Goal: Task Accomplishment & Management: Manage account settings

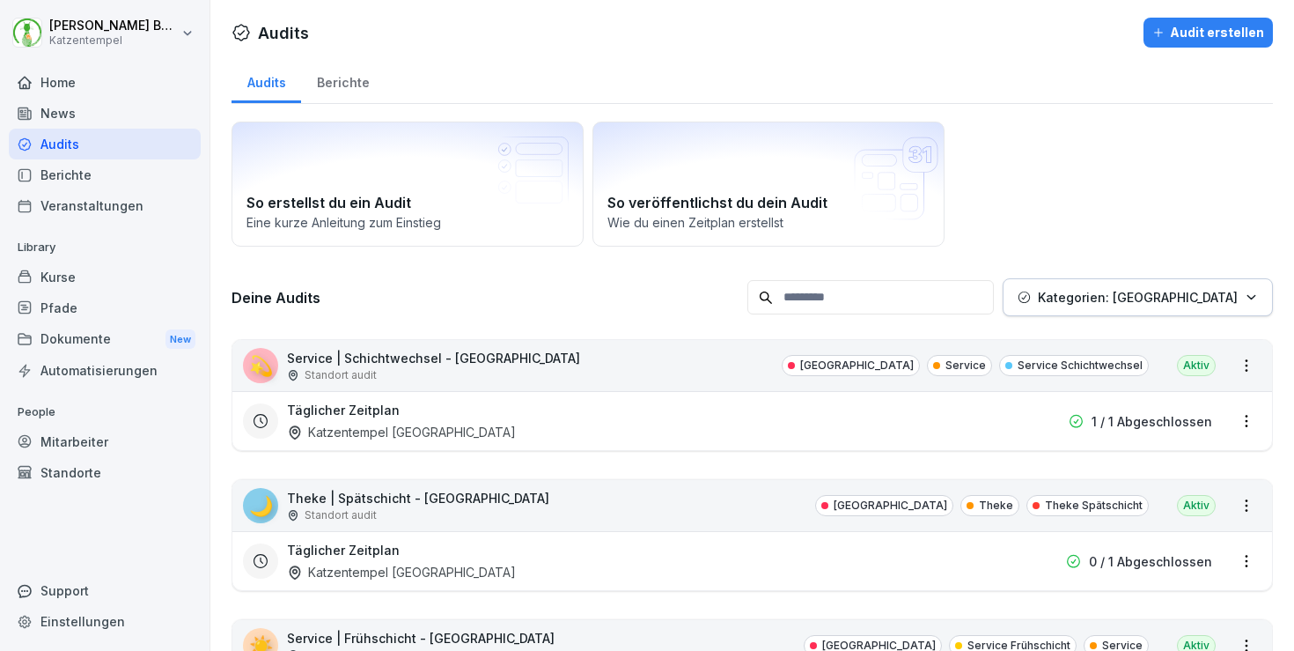
scroll to position [203, 0]
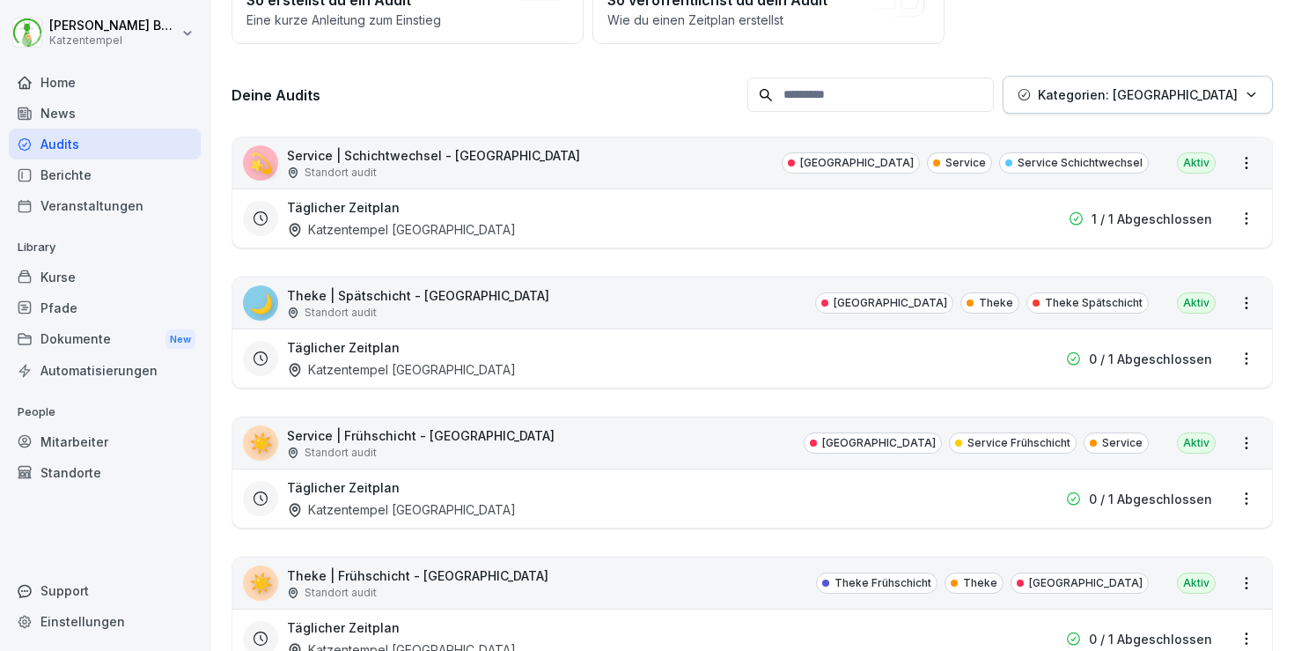
click at [1155, 92] on p "Kategorien: [GEOGRAPHIC_DATA]" at bounding box center [1138, 94] width 200 height 18
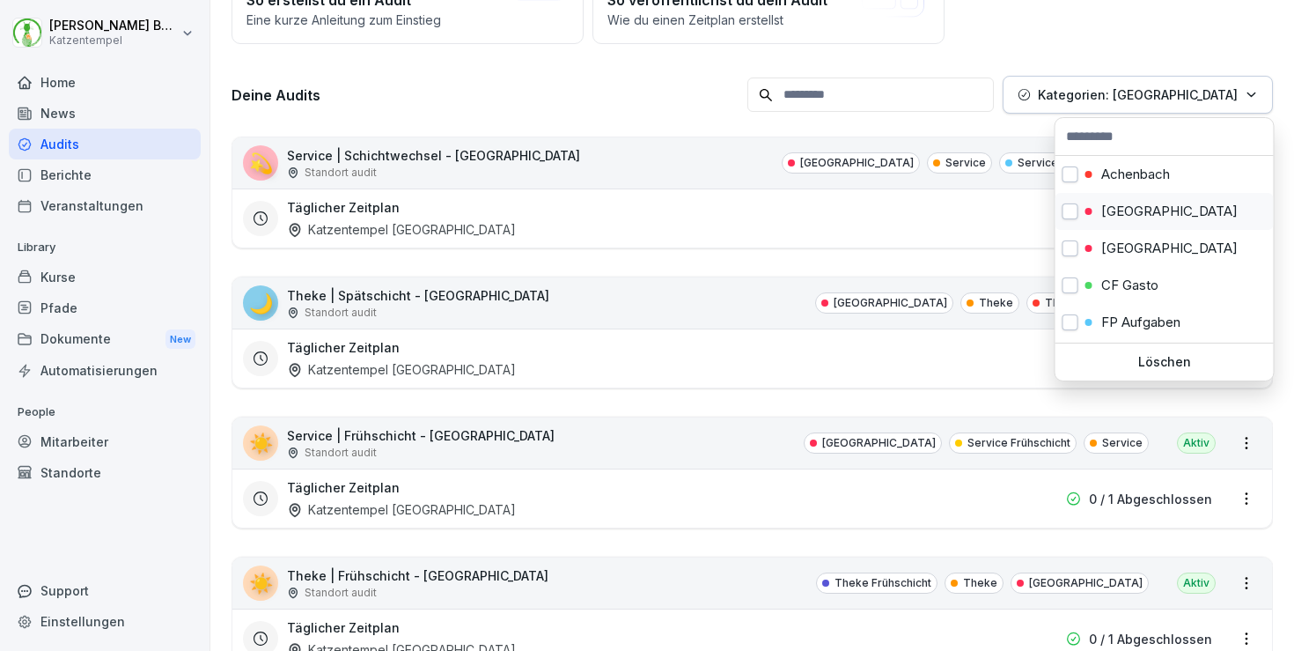
click at [1146, 210] on div "[GEOGRAPHIC_DATA]" at bounding box center [1165, 211] width 218 height 37
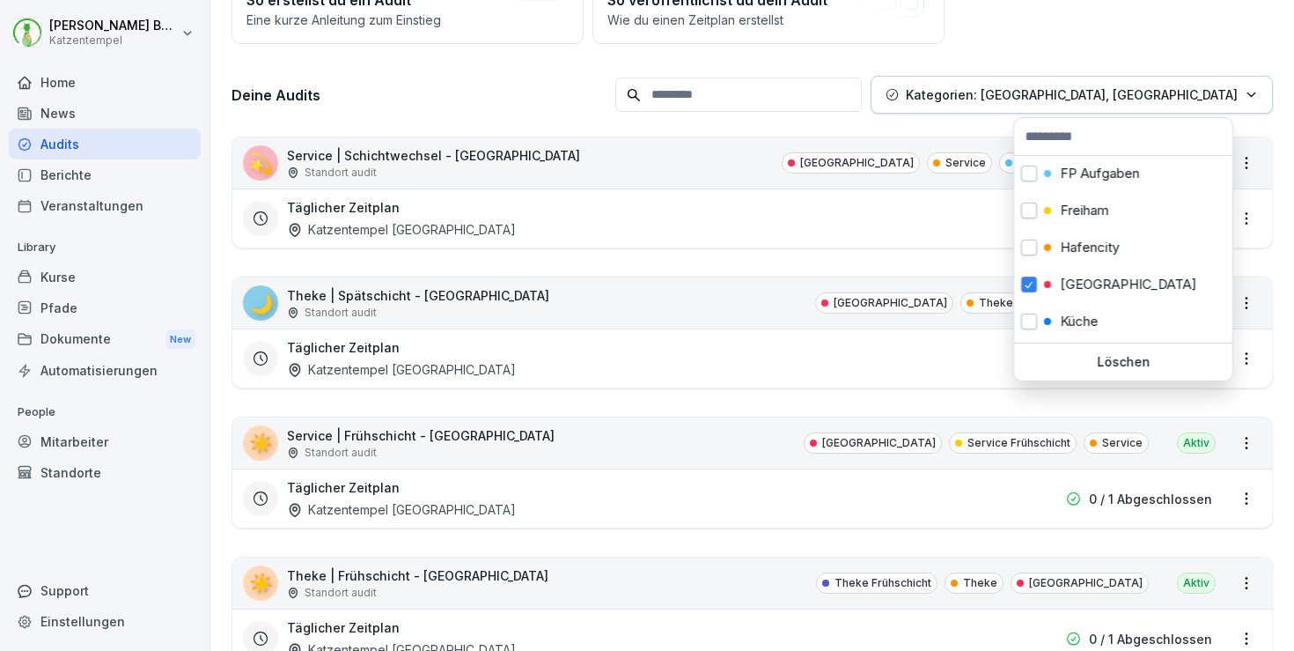
scroll to position [224, 0]
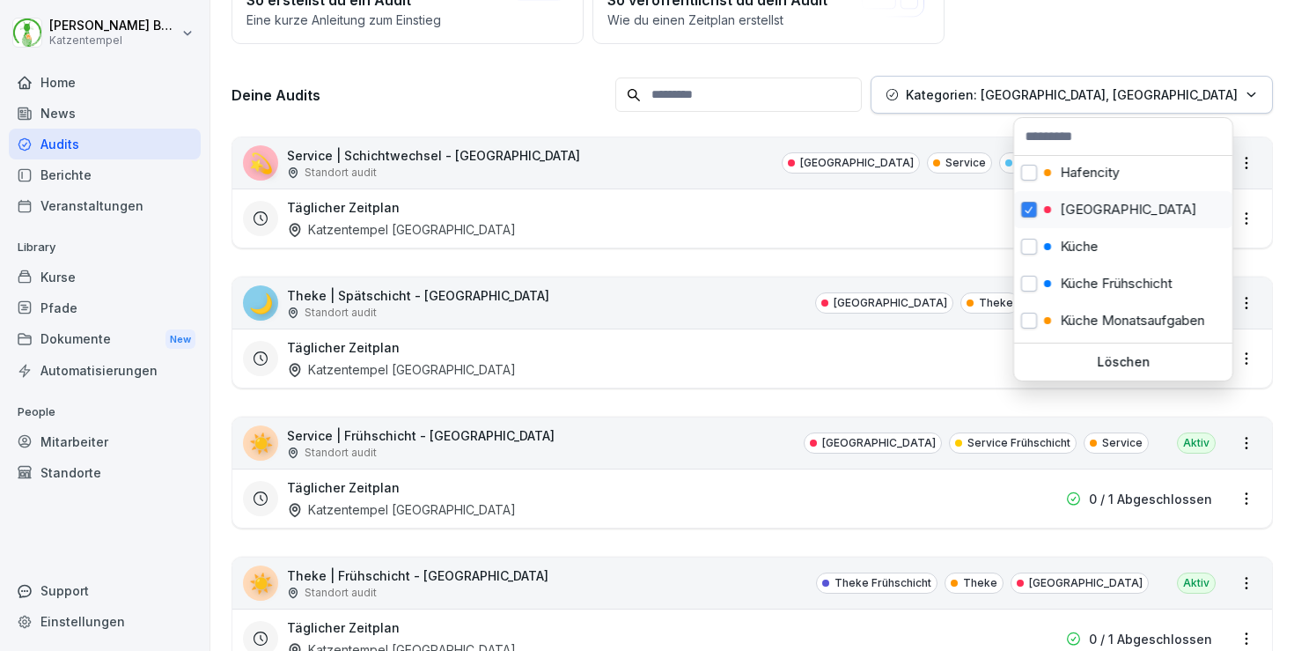
click at [1076, 204] on p "[GEOGRAPHIC_DATA]" at bounding box center [1128, 210] width 136 height 16
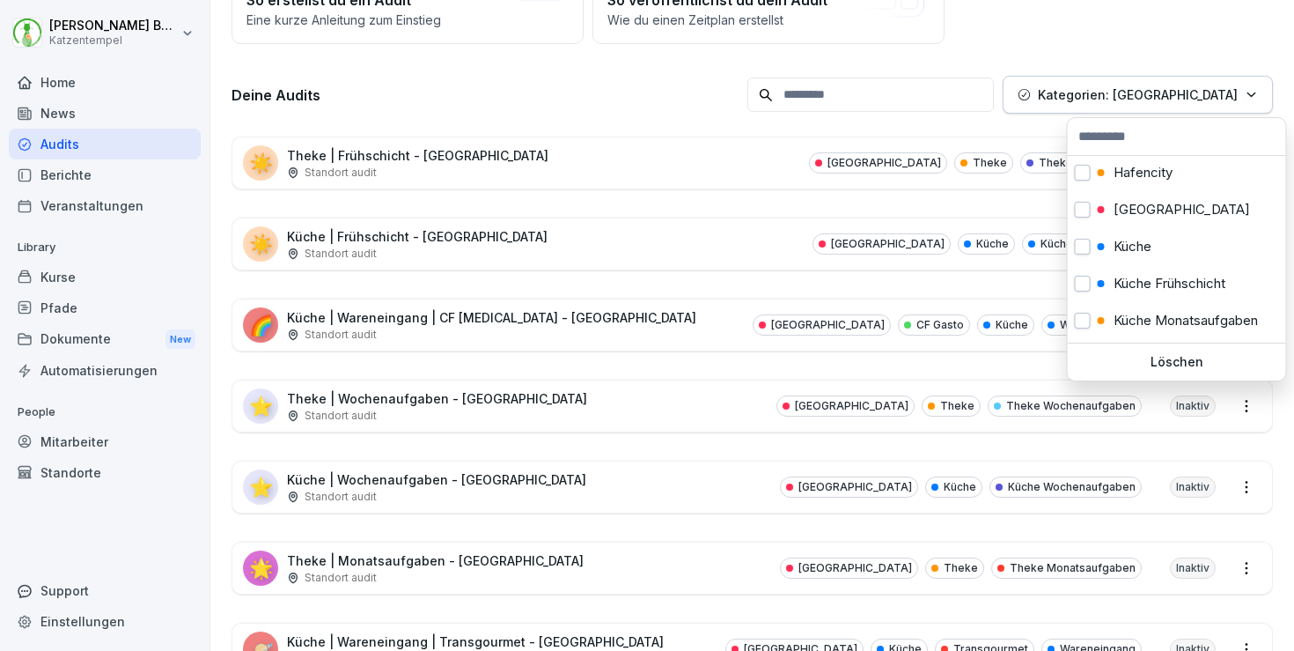
click at [578, 132] on html "[PERSON_NAME] Katzentempel Home News Audits Berichte Veranstaltungen Library Ku…" at bounding box center [647, 325] width 1294 height 651
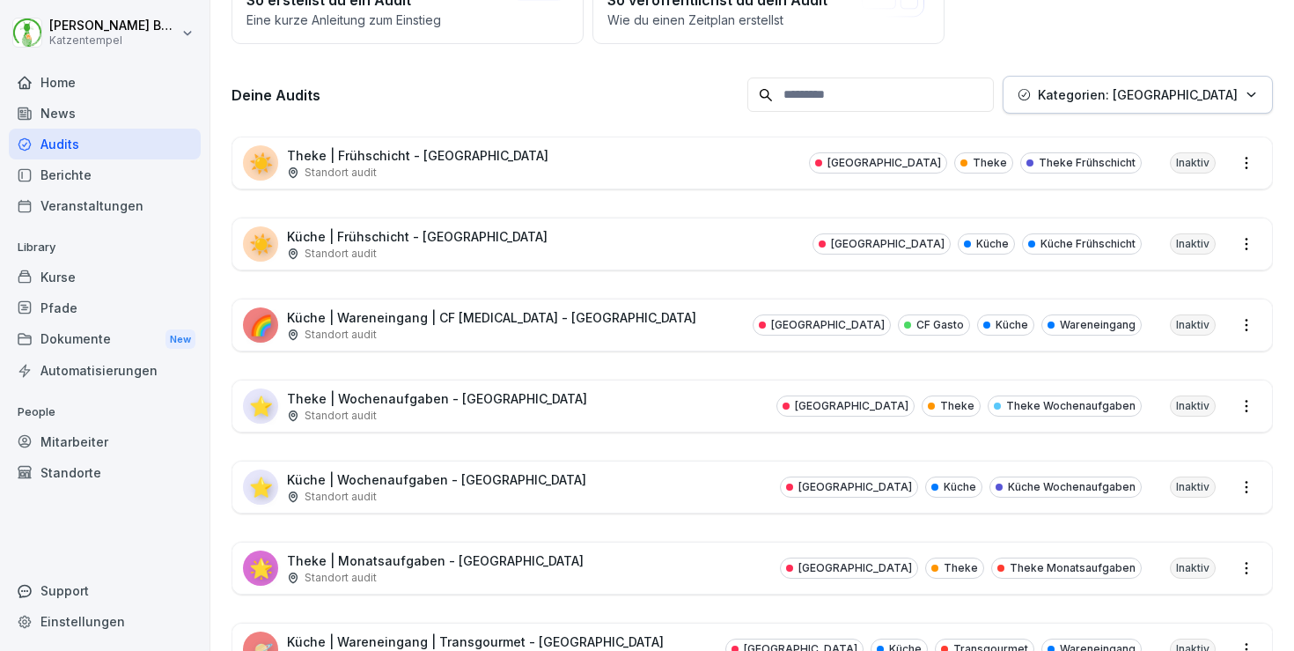
click at [585, 235] on div "☀️ Küche | Frühschicht - [GEOGRAPHIC_DATA] Standort audit [GEOGRAPHIC_DATA] Küc…" at bounding box center [752, 243] width 1040 height 51
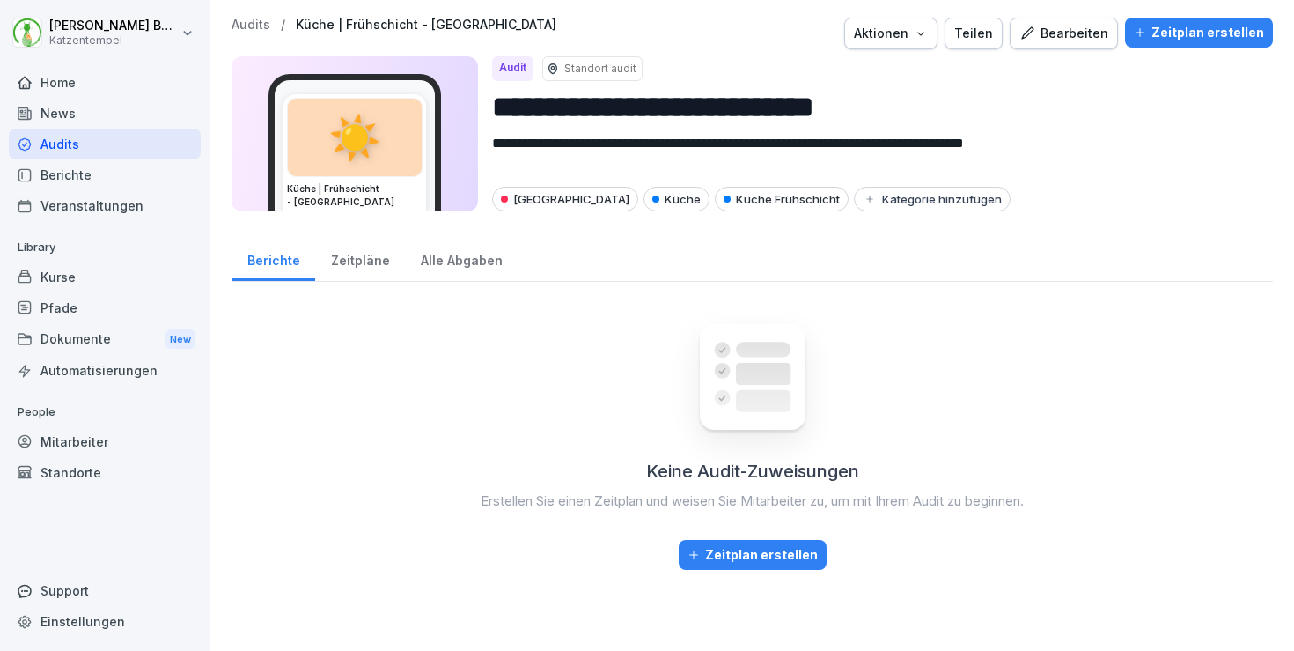
click at [1060, 47] on button "Bearbeiten" at bounding box center [1064, 34] width 108 height 32
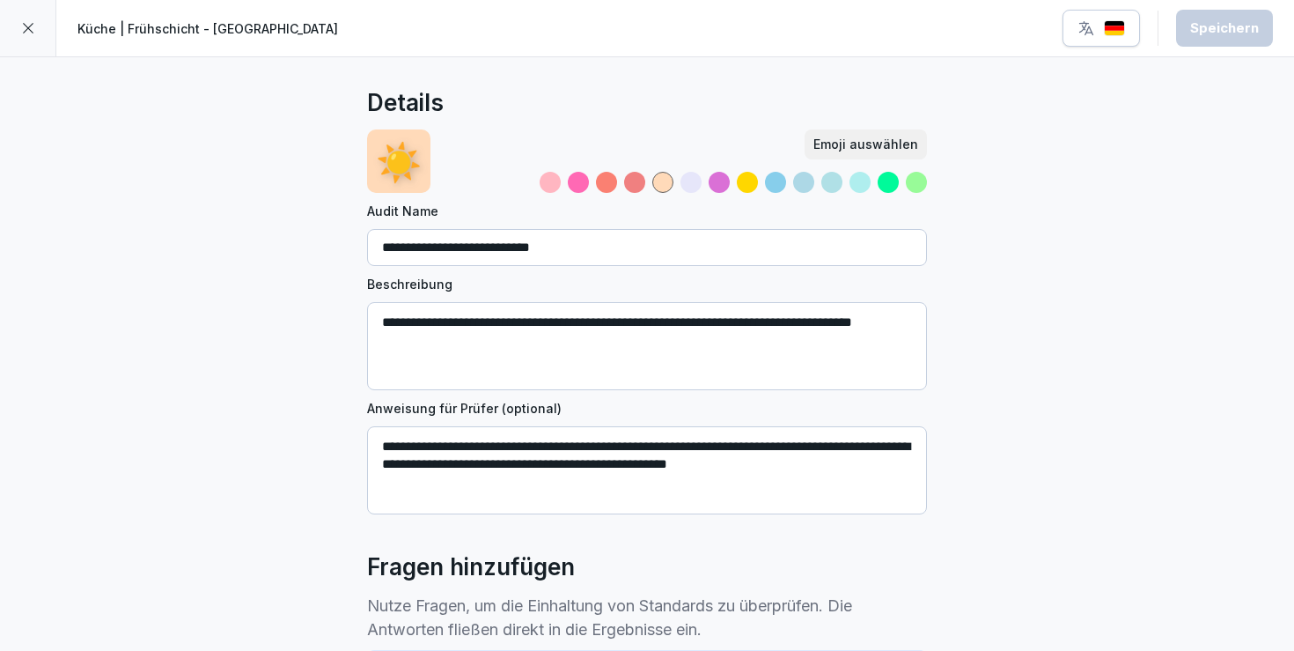
click at [1159, 25] on div at bounding box center [1158, 28] width 1 height 35
click at [1103, 33] on div "button" at bounding box center [1102, 28] width 48 height 18
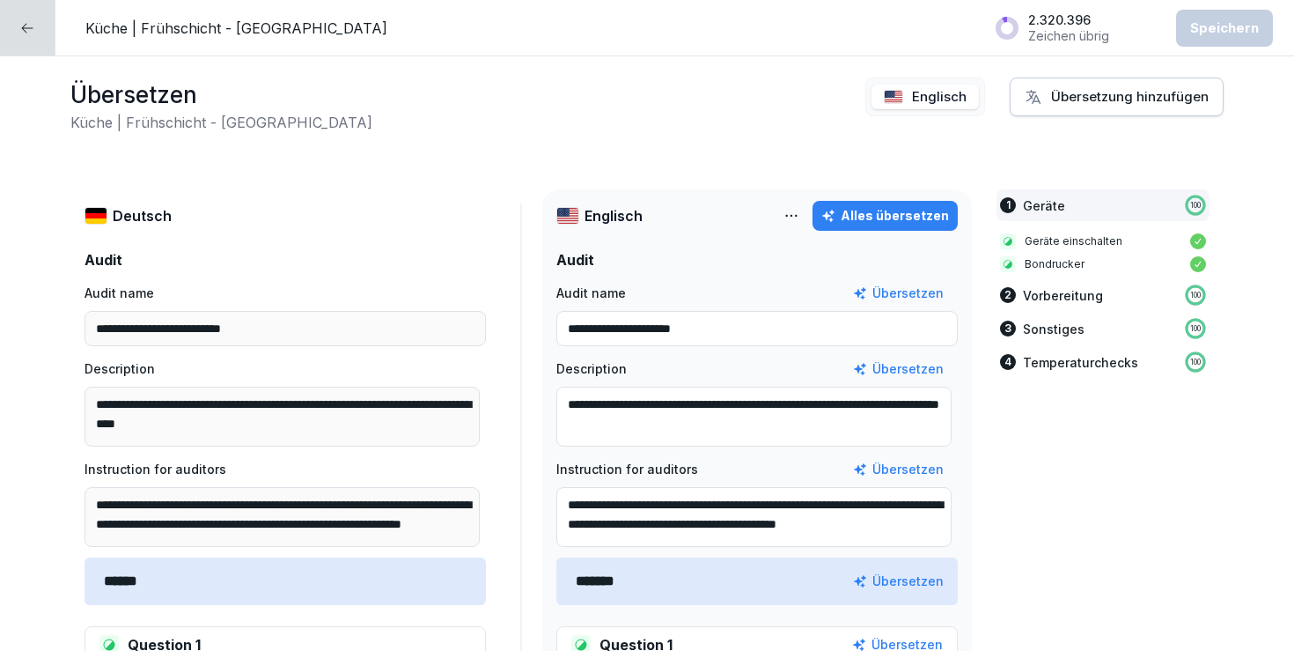
click at [885, 132] on div "Übersetzen Küche | Frühschicht - Berlin Englisch Übersetzung hinzufügen" at bounding box center [646, 104] width 1153 height 55
click at [643, 109] on div "Übersetzen Küche | Frühschicht - Berlin Englisch Übersetzung hinzufügen" at bounding box center [646, 104] width 1153 height 55
click at [28, 41] on div at bounding box center [27, 27] width 55 height 55
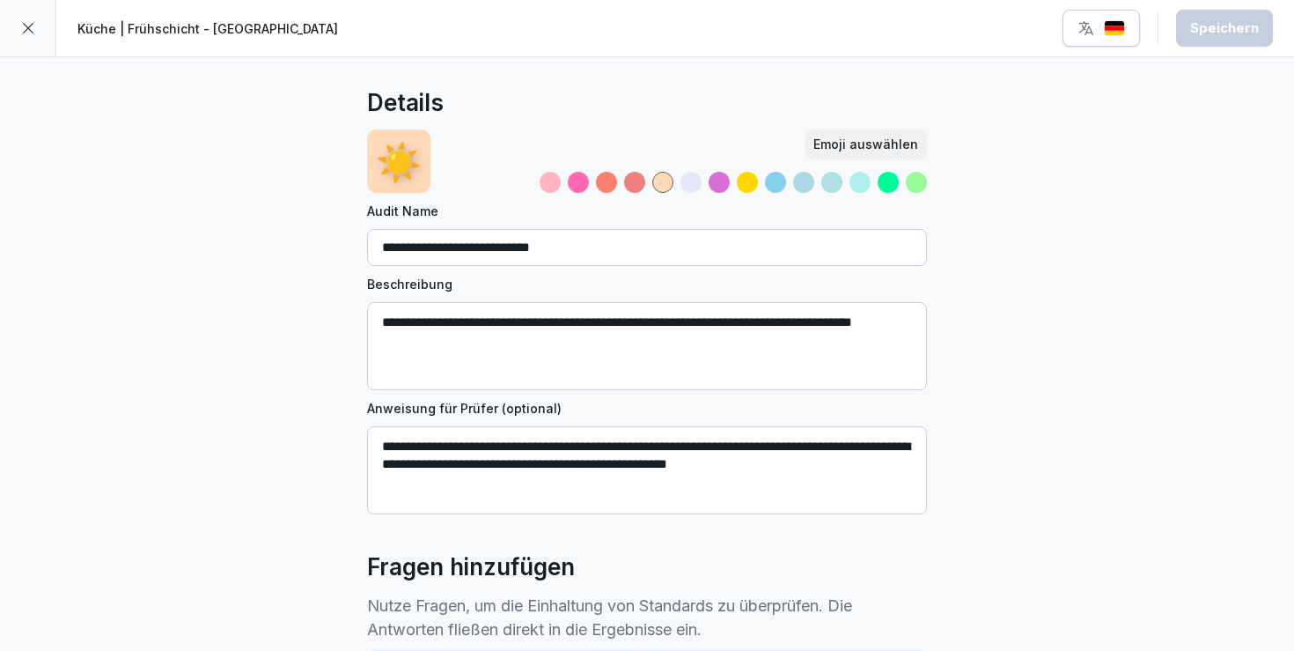
click at [42, 41] on div at bounding box center [28, 28] width 56 height 56
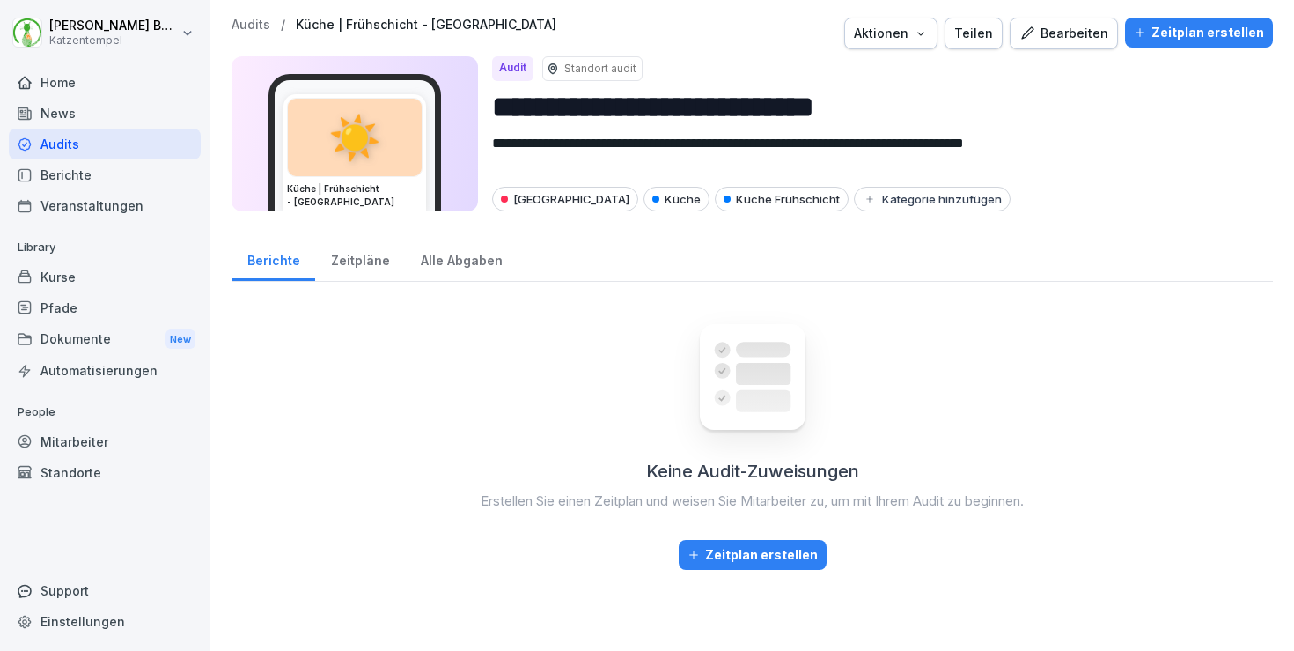
click at [262, 23] on p "Audits" at bounding box center [251, 25] width 39 height 15
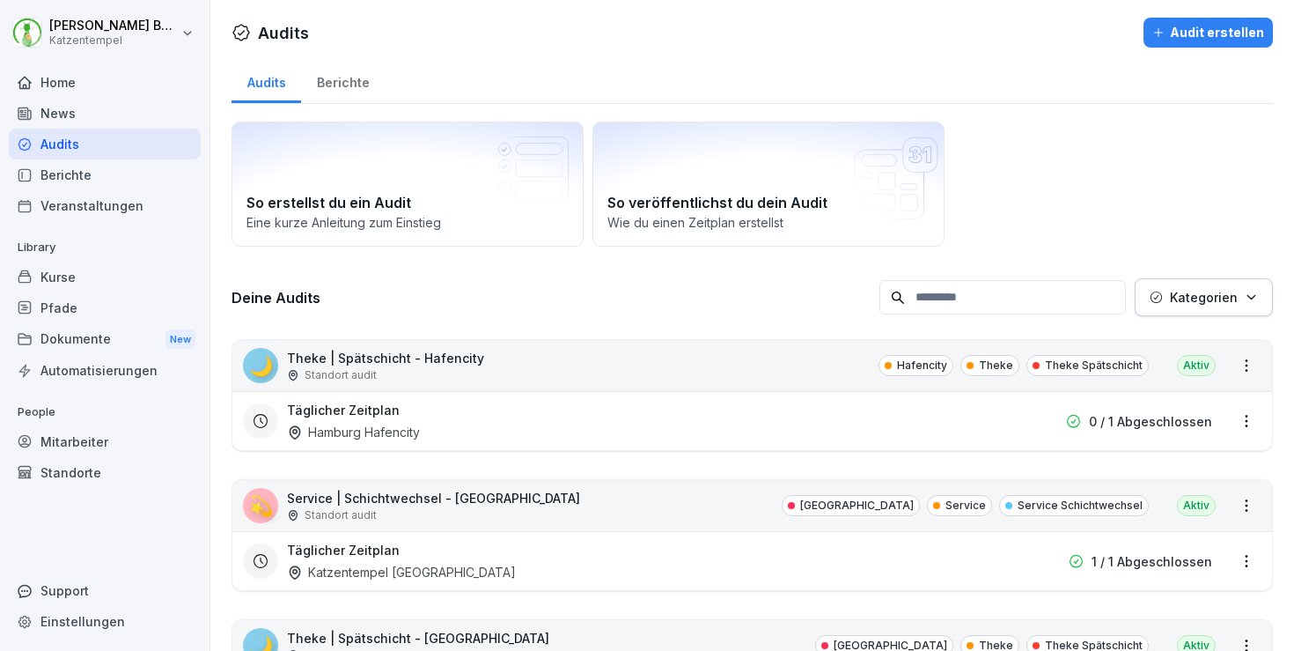
click at [88, 77] on div "Home" at bounding box center [105, 82] width 192 height 31
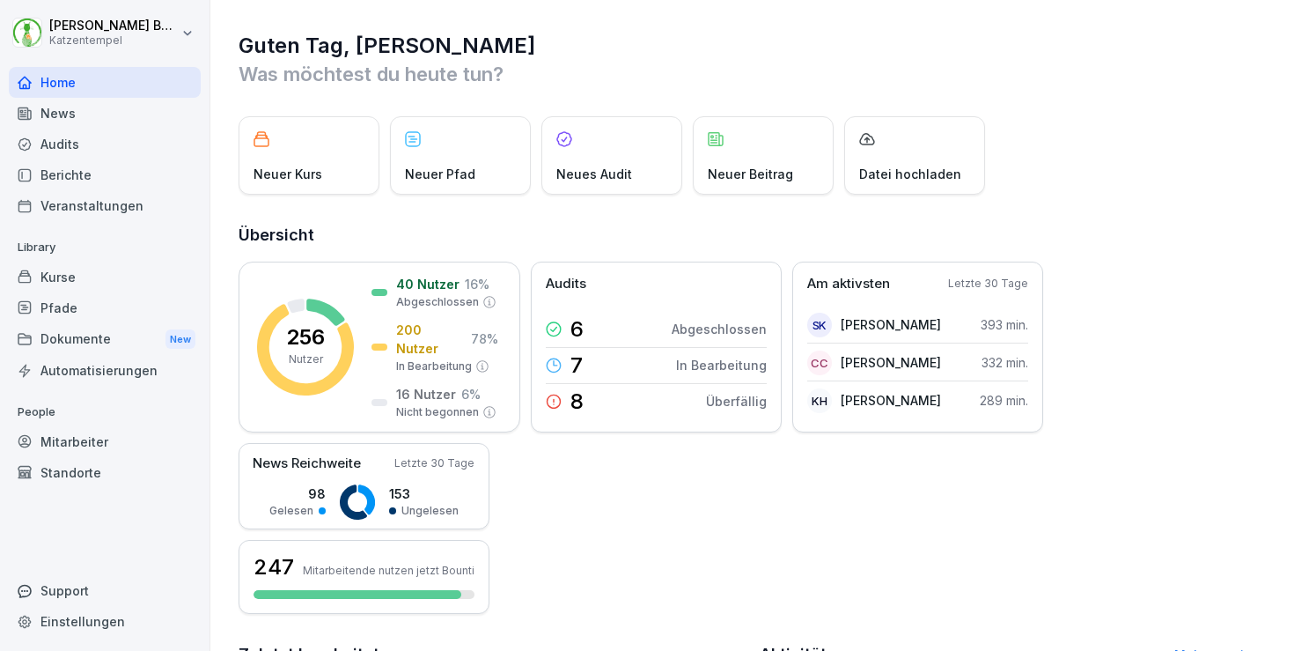
scroll to position [434, 0]
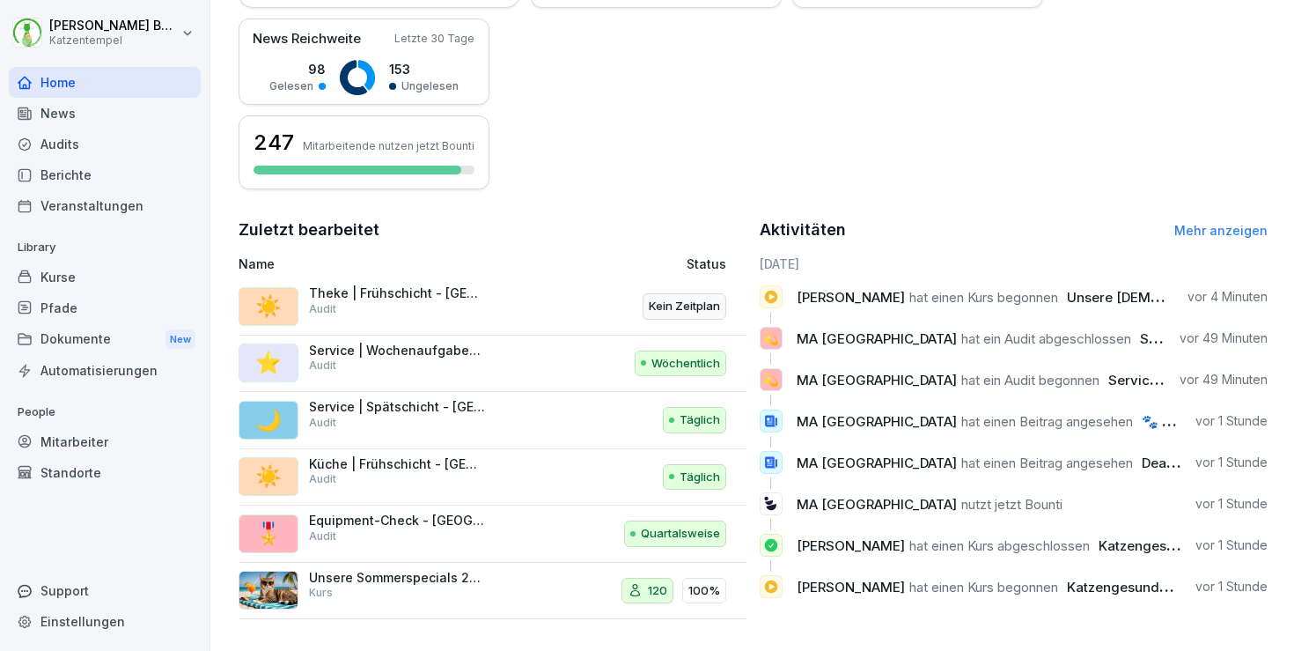
click at [96, 275] on div "Kurse" at bounding box center [105, 277] width 192 height 31
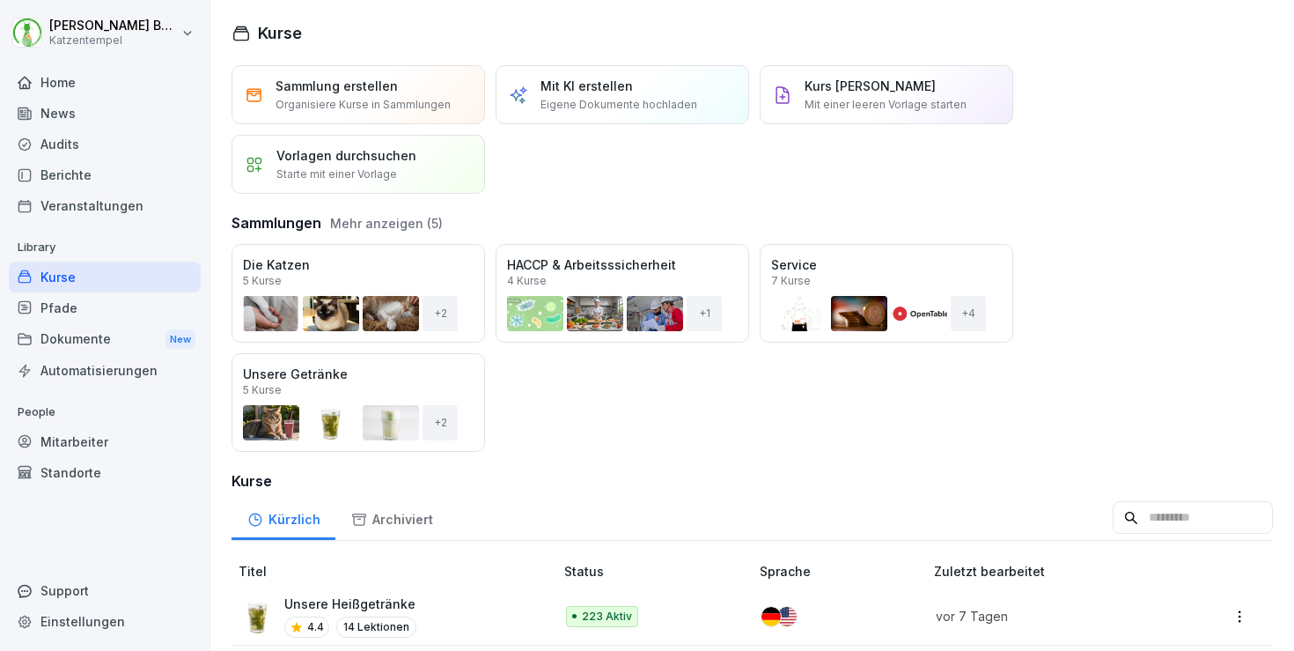
click at [60, 90] on div "Home" at bounding box center [105, 82] width 192 height 31
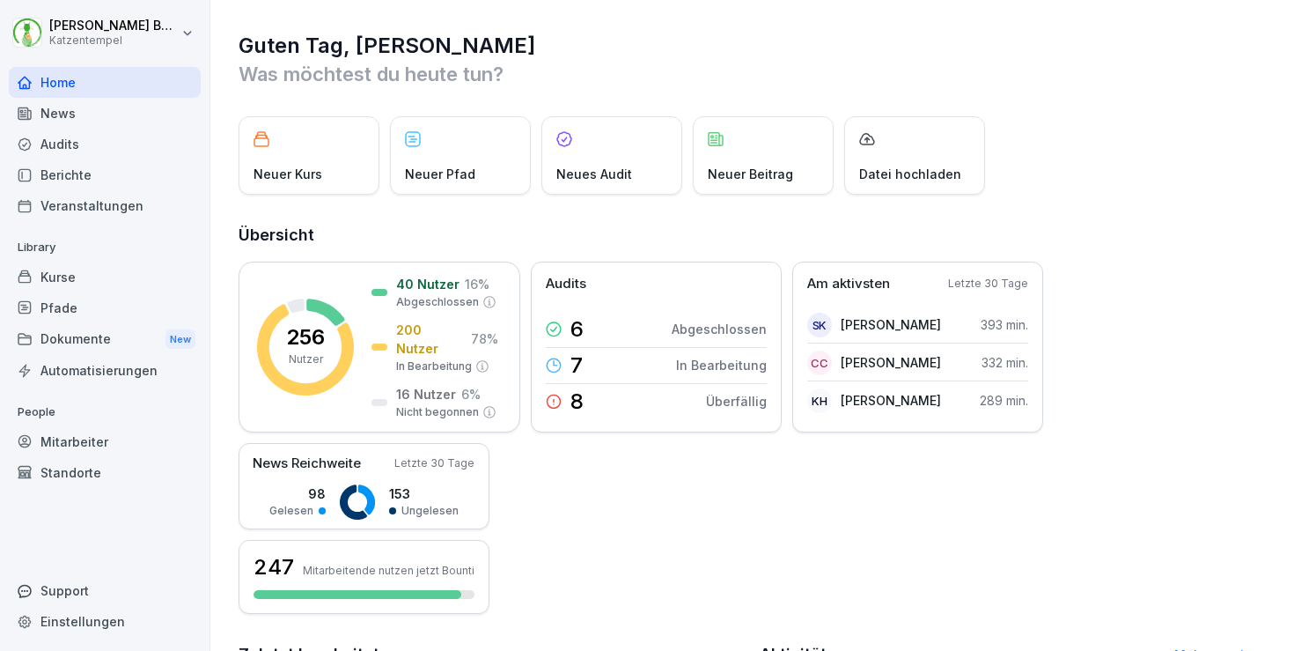
click at [97, 151] on div "Audits" at bounding box center [105, 144] width 192 height 31
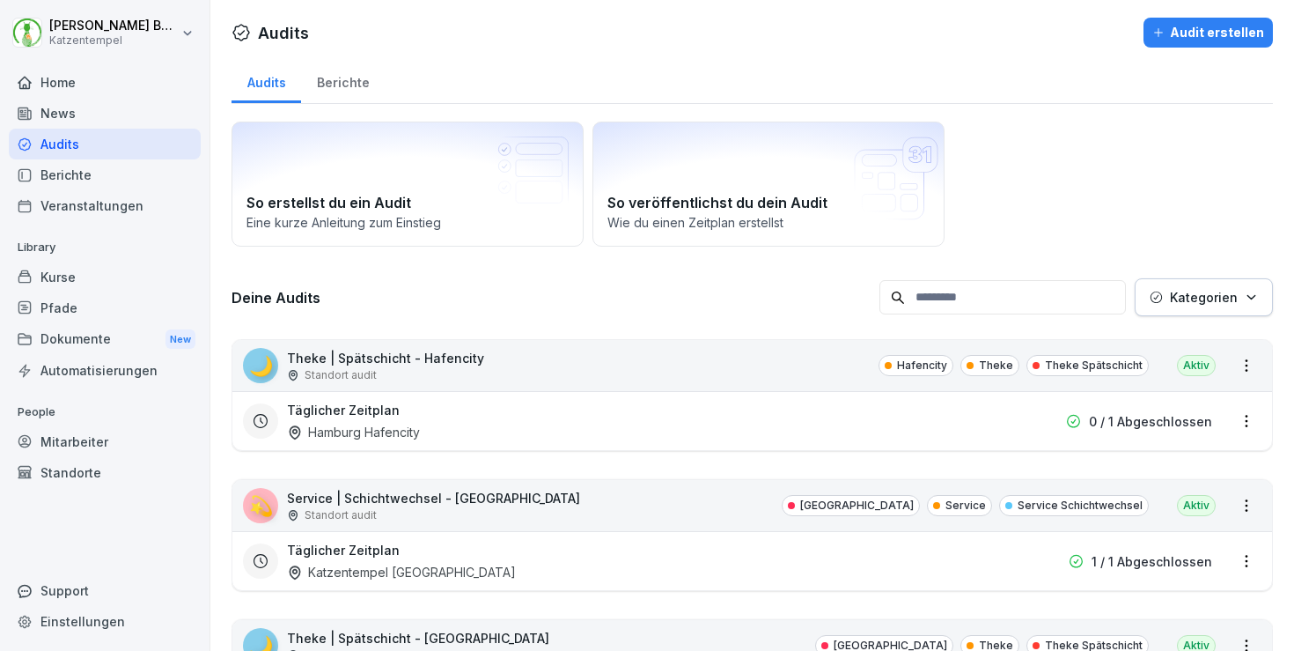
click at [97, 151] on div "Audits" at bounding box center [105, 144] width 192 height 31
